Goal: Transaction & Acquisition: Purchase product/service

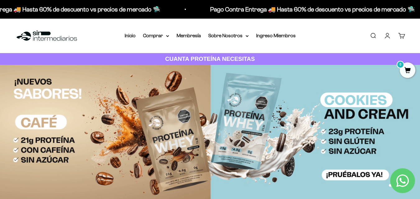
drag, startPoint x: 385, startPoint y: 33, endPoint x: 391, endPoint y: 30, distance: 5.8
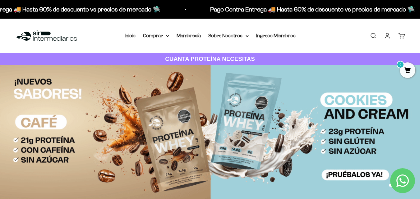
click at [385, 33] on link "Iniciar sesión" at bounding box center [387, 35] width 7 height 7
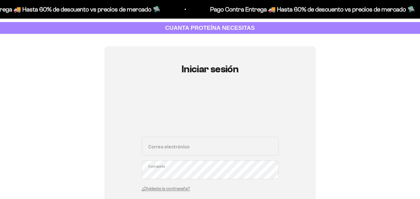
click at [214, 153] on input "Correo electrónico" at bounding box center [210, 146] width 137 height 19
type input "tabaresjuanita002@gmail.com"
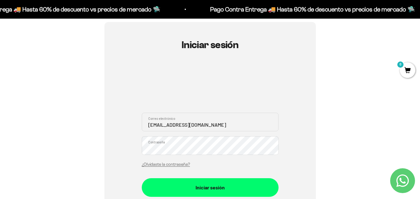
scroll to position [93, 0]
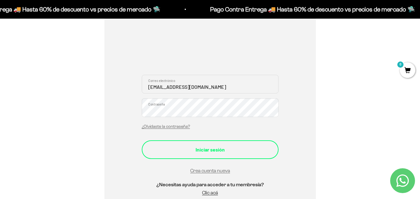
click at [237, 147] on div "Iniciar sesión" at bounding box center [210, 150] width 112 height 8
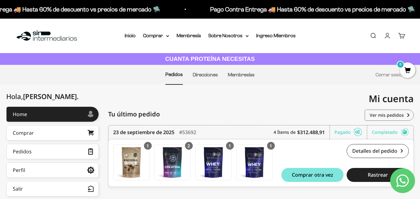
click at [163, 40] on div "Menú Buscar Inicio Comprar Proteínas Ver Todos Whey Iso Vegan Pancakes Pre-Entr…" at bounding box center [210, 36] width 420 height 34
click at [166, 35] on summary "Comprar" at bounding box center [156, 36] width 26 height 8
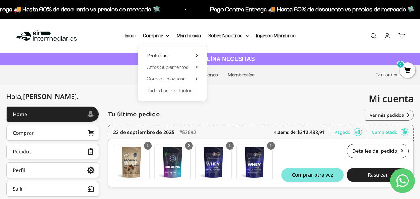
click at [186, 54] on summary "Proteínas" at bounding box center [172, 56] width 51 height 8
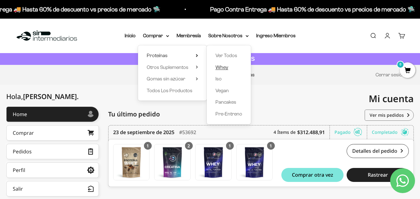
click at [218, 67] on span "Whey" at bounding box center [221, 67] width 13 height 5
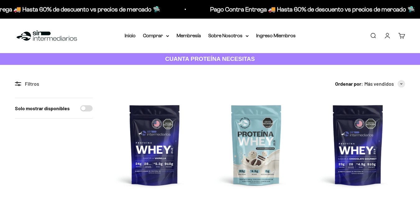
click at [162, 98] on img at bounding box center [155, 145] width 94 height 94
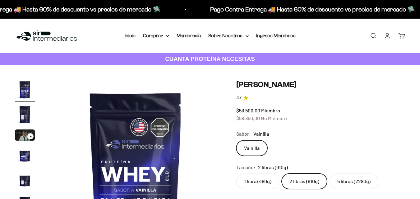
scroll to position [62, 0]
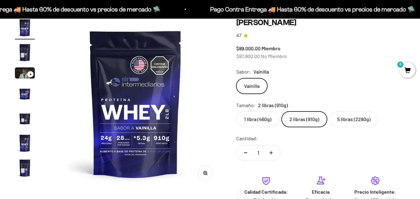
drag, startPoint x: 246, startPoint y: 49, endPoint x: 237, endPoint y: 50, distance: 9.7
click at [342, 114] on label "5 libras (2280g)" at bounding box center [353, 120] width 49 height 16
click at [236, 112] on input "5 libras (2280g)" at bounding box center [236, 111] width 0 height 0
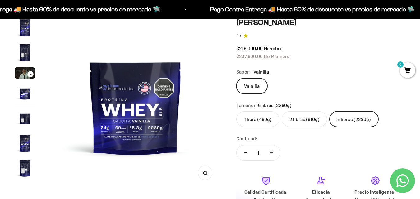
click at [302, 120] on label "2 libras (910g)" at bounding box center [304, 120] width 45 height 16
click at [236, 112] on input "2 libras (910g)" at bounding box center [236, 111] width 0 height 0
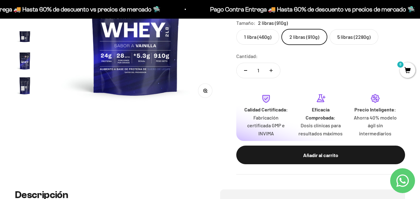
scroll to position [155, 0]
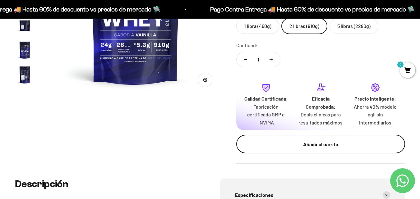
click at [310, 138] on button "Añadir al carrito" at bounding box center [320, 144] width 169 height 19
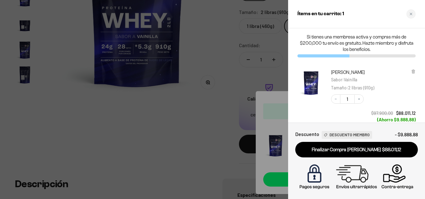
click at [274, 72] on div at bounding box center [212, 99] width 425 height 199
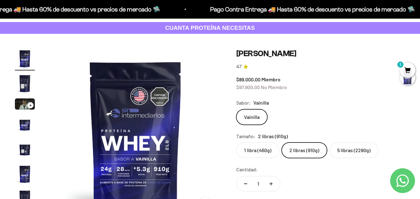
scroll to position [0, 0]
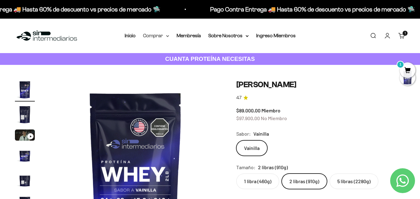
click at [168, 35] on icon at bounding box center [167, 36] width 3 height 2
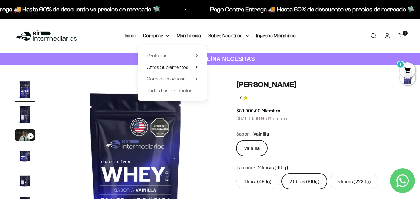
click at [197, 64] on summary "Otros Suplementos" at bounding box center [172, 67] width 51 height 8
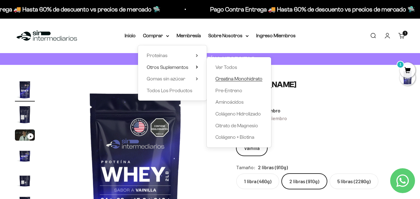
click at [221, 78] on span "Creatina Monohidrato" at bounding box center [238, 78] width 47 height 5
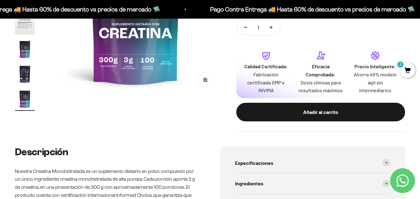
scroll to position [93, 0]
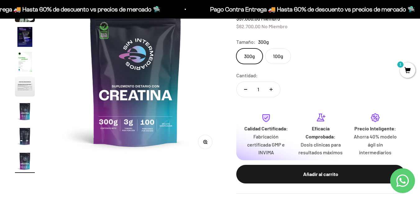
click at [273, 89] on button "Aumentar cantidad" at bounding box center [271, 89] width 18 height 15
type input "2"
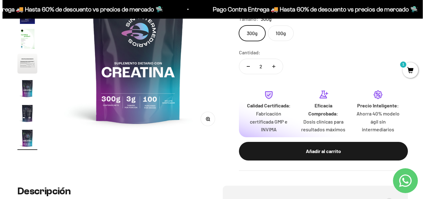
scroll to position [124, 0]
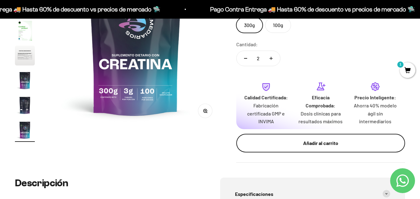
click at [306, 143] on div "Añadir al carrito" at bounding box center [321, 143] width 144 height 8
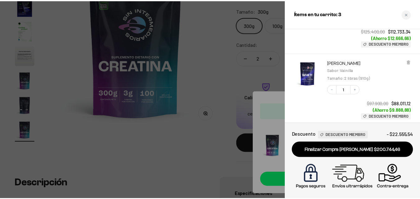
scroll to position [93, 0]
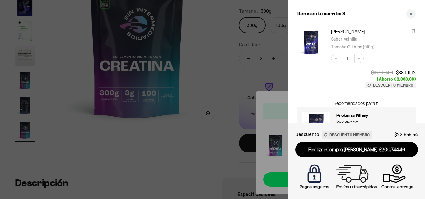
click at [283, 62] on div at bounding box center [212, 99] width 425 height 199
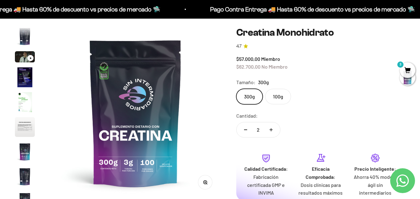
scroll to position [0, 0]
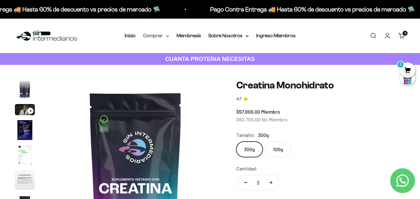
click at [168, 38] on summary "Comprar" at bounding box center [156, 36] width 26 height 8
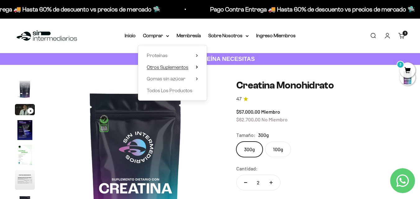
click at [186, 65] on span "Otros Suplementos" at bounding box center [168, 67] width 42 height 5
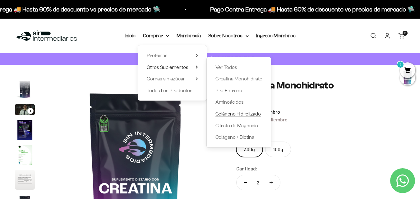
click at [231, 116] on span "Colágeno Hidrolizado" at bounding box center [237, 113] width 45 height 5
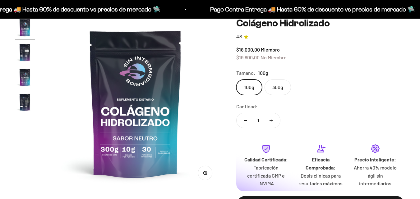
scroll to position [62, 0]
click at [276, 85] on label "300g" at bounding box center [277, 88] width 26 height 16
click at [236, 80] on input "300g" at bounding box center [236, 79] width 0 height 0
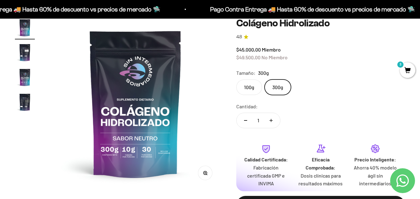
click at [275, 122] on button "Aumentar cantidad" at bounding box center [271, 120] width 18 height 15
click at [273, 120] on button "Aumentar cantidad" at bounding box center [271, 120] width 18 height 15
type input "3"
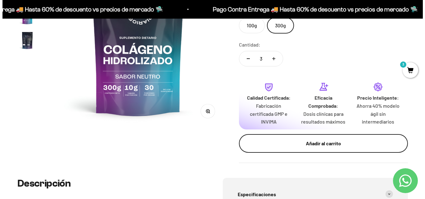
scroll to position [124, 0]
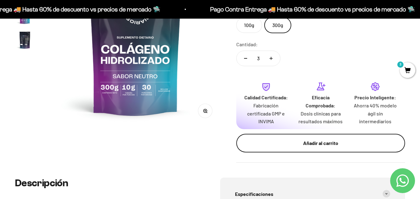
drag, startPoint x: 353, startPoint y: 148, endPoint x: 337, endPoint y: 146, distance: 16.0
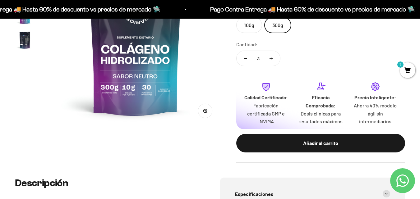
click at [353, 148] on button "Añadir al carrito" at bounding box center [320, 143] width 169 height 19
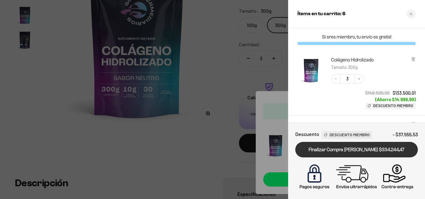
click at [338, 149] on link "Finalizar Compra [PERSON_NAME] $334.244,47" at bounding box center [356, 150] width 122 height 16
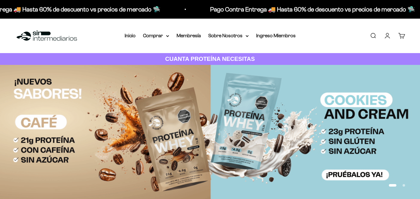
click at [385, 38] on link "Cuenta" at bounding box center [387, 35] width 7 height 7
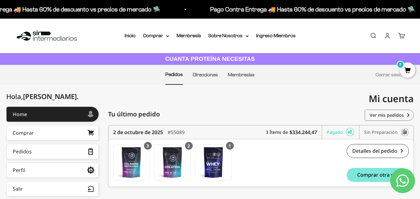
click at [384, 38] on link "Cuenta" at bounding box center [387, 35] width 7 height 7
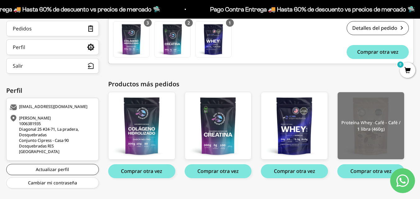
scroll to position [124, 0]
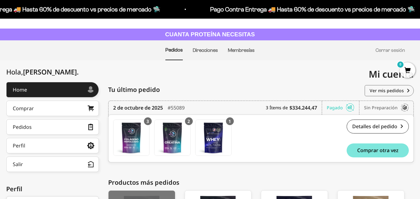
scroll to position [133, 0]
